Goal: Book appointment/travel/reservation

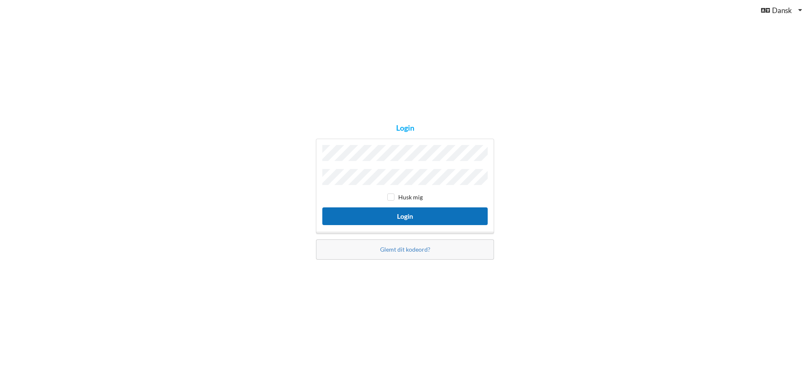
click at [380, 215] on button "Login" at bounding box center [404, 216] width 165 height 17
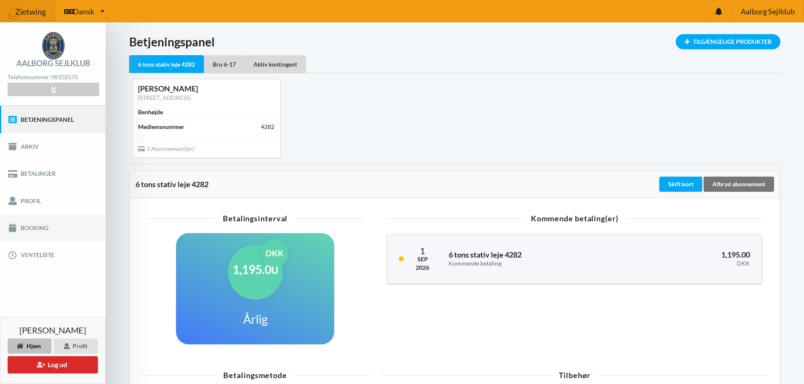
click at [39, 223] on link "Booking" at bounding box center [52, 228] width 105 height 27
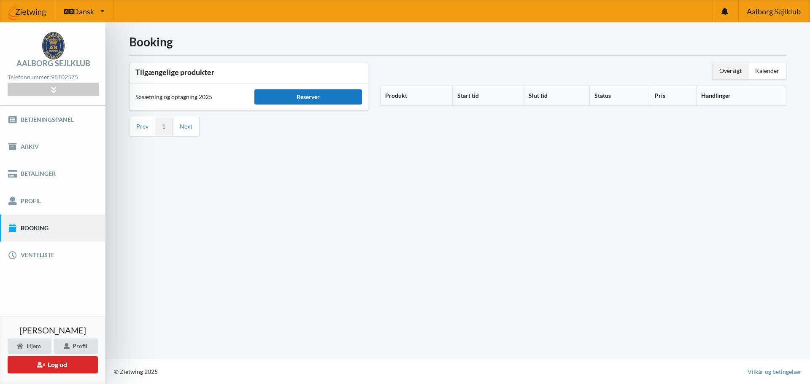
click at [301, 89] on div "Reserver" at bounding box center [307, 96] width 107 height 15
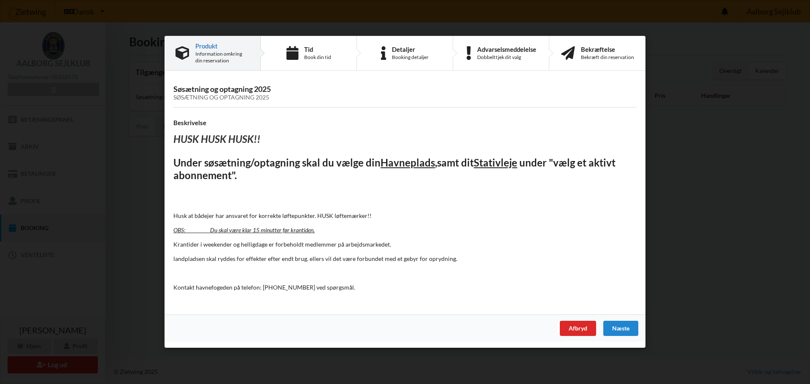
click at [616, 322] on div "Næste" at bounding box center [620, 329] width 35 height 15
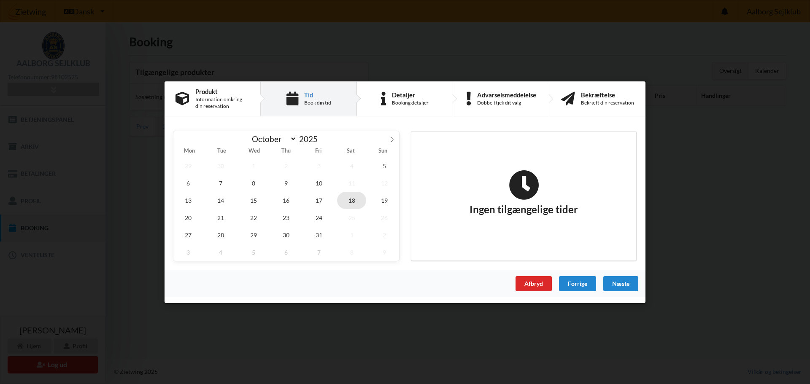
click at [349, 203] on span "18" at bounding box center [352, 200] width 30 height 17
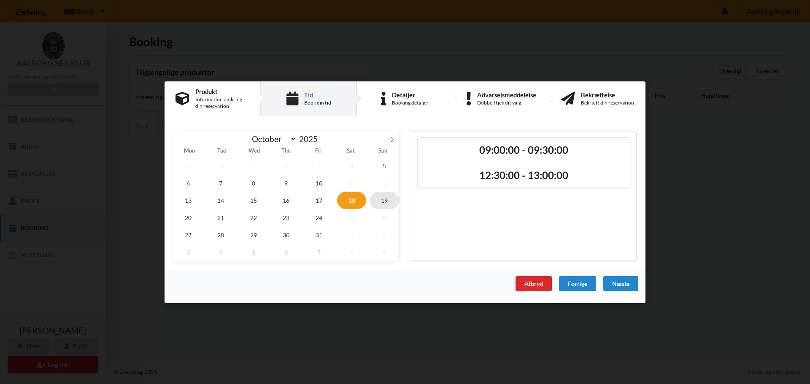
click at [391, 201] on span "19" at bounding box center [385, 200] width 30 height 17
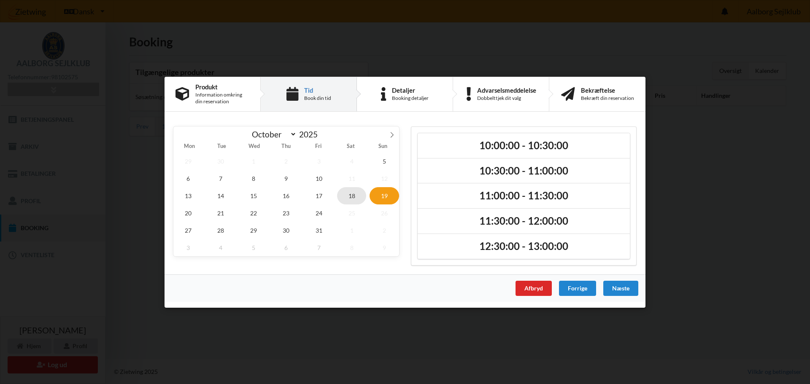
click at [345, 195] on span "18" at bounding box center [352, 195] width 30 height 17
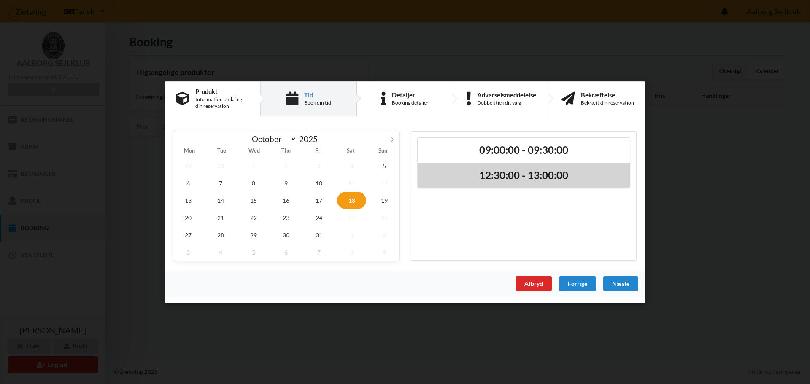
click at [546, 178] on h2 "12:30:00 - 13:00:00" at bounding box center [524, 175] width 200 height 13
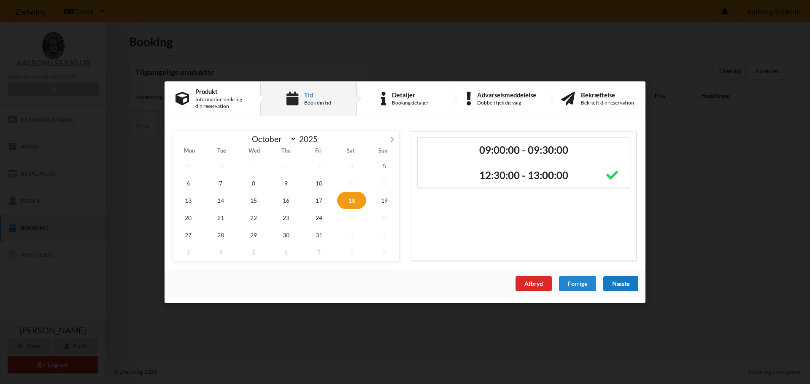
click at [627, 284] on div "Næste" at bounding box center [620, 283] width 35 height 15
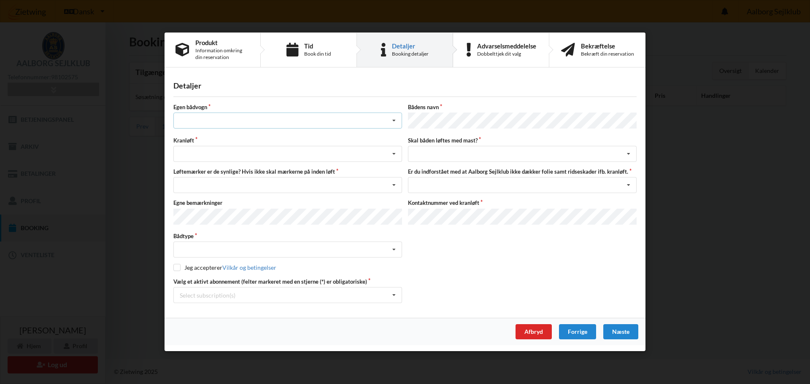
click at [198, 124] on div "Intet valg ja nej" at bounding box center [287, 121] width 229 height 16
click at [197, 169] on div "nej" at bounding box center [288, 168] width 228 height 16
click at [193, 155] on div "Søsætning Optagning" at bounding box center [287, 154] width 229 height 16
click at [200, 182] on div "Optagning" at bounding box center [288, 186] width 228 height 16
click at [231, 187] on div "Nej, jeg kontakter havnekontoret inden løft og får dem sat på Ja, mine mærker e…" at bounding box center [287, 186] width 229 height 16
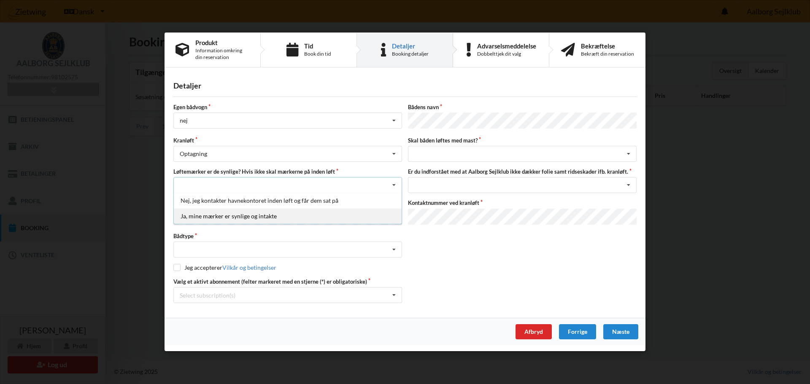
click at [216, 216] on div "Ja, mine mærker er synlige og intakte" at bounding box center [288, 217] width 228 height 16
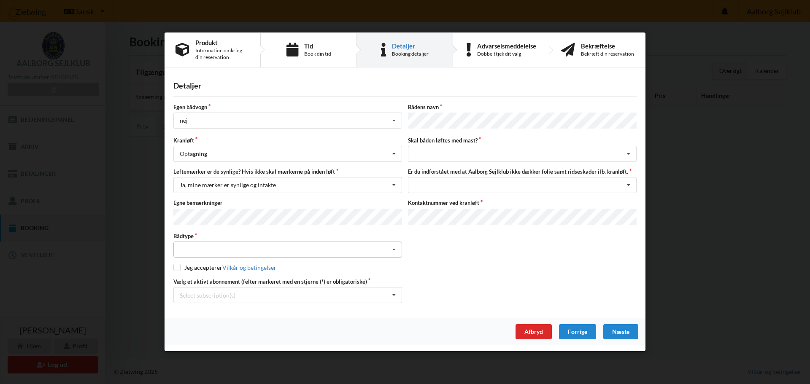
click at [222, 247] on div "Intet valgt Sejlbåd Motorbåd Motorsejler [PERSON_NAME]" at bounding box center [287, 250] width 229 height 16
click at [201, 278] on div "Sejlbåd" at bounding box center [288, 281] width 228 height 16
click at [196, 265] on label "Jeg accepterer Vilkår og betingelser" at bounding box center [224, 268] width 103 height 7
click at [178, 265] on input "checkbox" at bounding box center [176, 268] width 7 height 7
checkbox input "true"
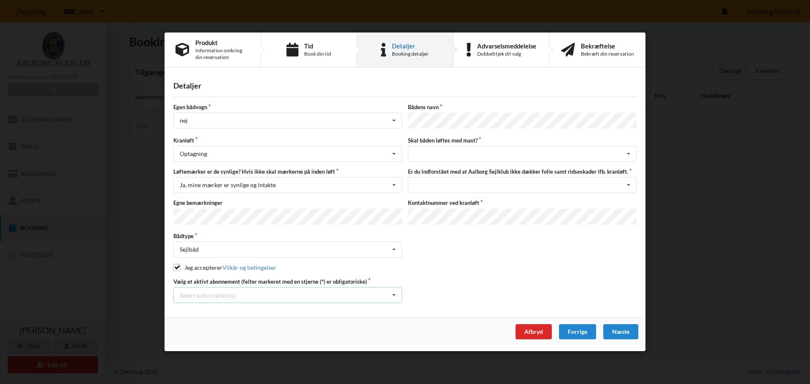
click at [194, 294] on div "Select subscription(s)" at bounding box center [208, 295] width 56 height 7
click at [207, 311] on div "* 6 tons stativ leje 4282" at bounding box center [288, 311] width 228 height 16
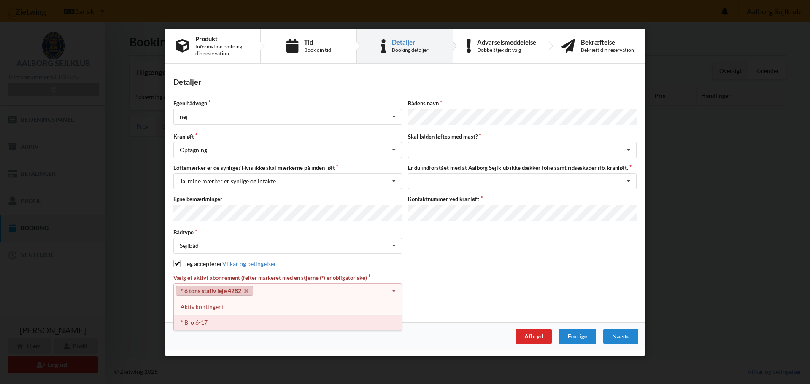
click at [198, 320] on div "* Bro 6-17" at bounding box center [288, 323] width 228 height 16
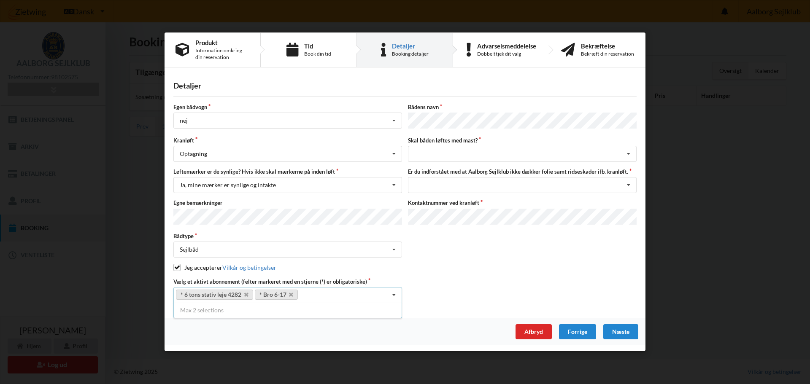
click at [470, 278] on div "Vælg et aktivt abonnement (felter markeret med en stjerne (*) er obligatoriske)…" at bounding box center [404, 290] width 469 height 25
click at [451, 153] on div "intet valg ja nej" at bounding box center [522, 154] width 229 height 16
click at [430, 185] on div "ja" at bounding box center [522, 186] width 228 height 16
click at [439, 185] on div "Jeg har tæpper med og tager selv ansvaret for eventuelle folie samt ridseskader…" at bounding box center [522, 186] width 229 height 16
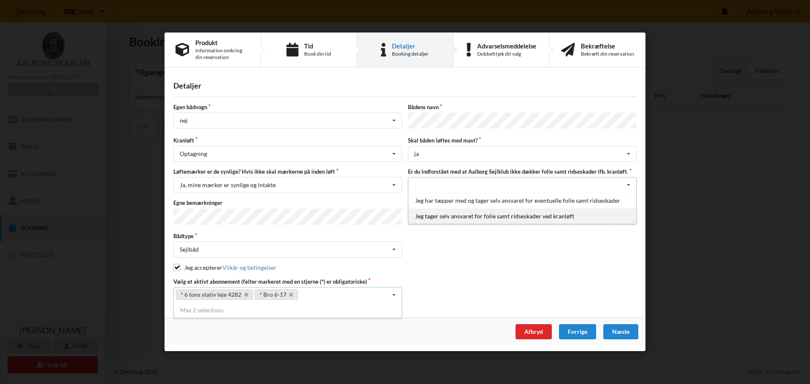
click at [450, 217] on div "Jeg tager selv ansvaret for folie samt ridseskader ved kranløft" at bounding box center [522, 217] width 228 height 16
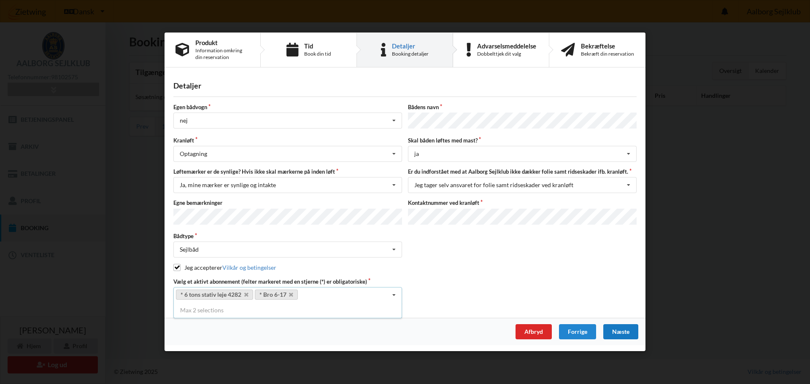
click at [619, 330] on div "Næste" at bounding box center [620, 332] width 35 height 15
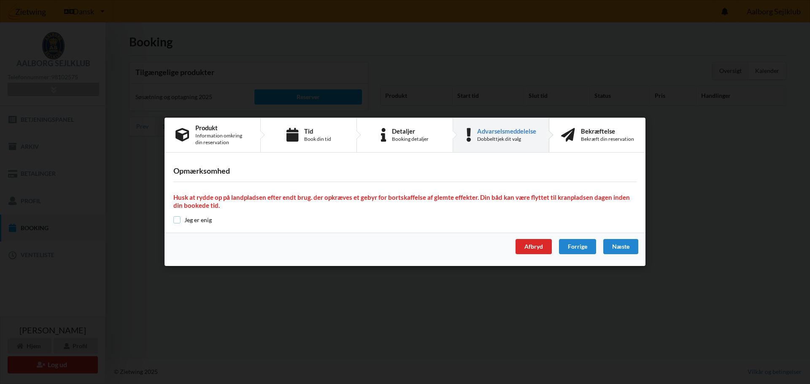
click at [176, 219] on input "checkbox" at bounding box center [176, 219] width 7 height 7
checkbox input "true"
click at [626, 247] on div "Næste" at bounding box center [620, 247] width 35 height 15
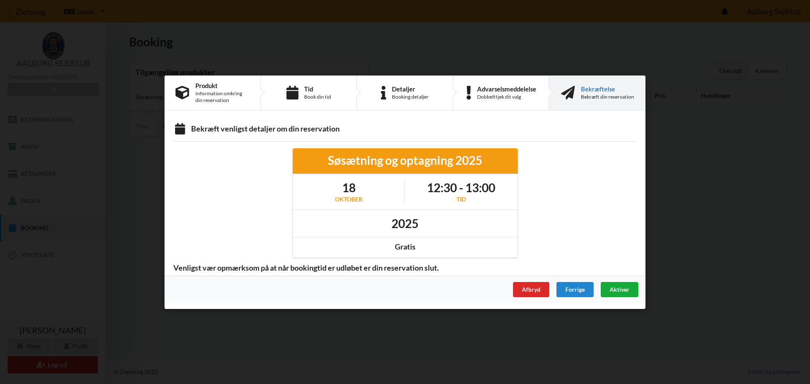
click at [617, 291] on span "Aktiver" at bounding box center [620, 289] width 20 height 7
